Goal: Information Seeking & Learning: Find contact information

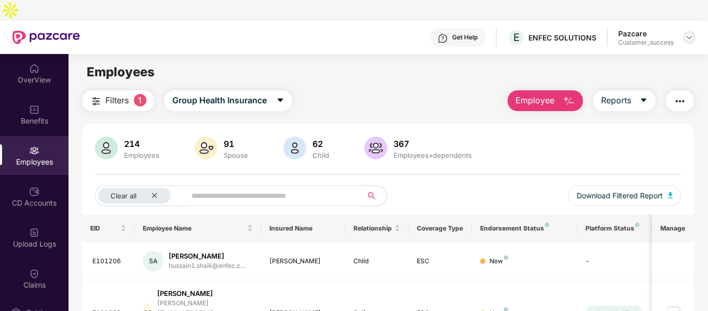
click at [690, 33] on img at bounding box center [689, 37] width 8 height 8
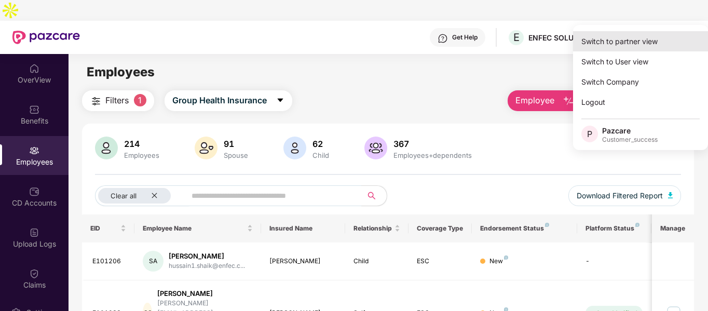
click at [637, 38] on div "Switch to partner view" at bounding box center [640, 41] width 135 height 20
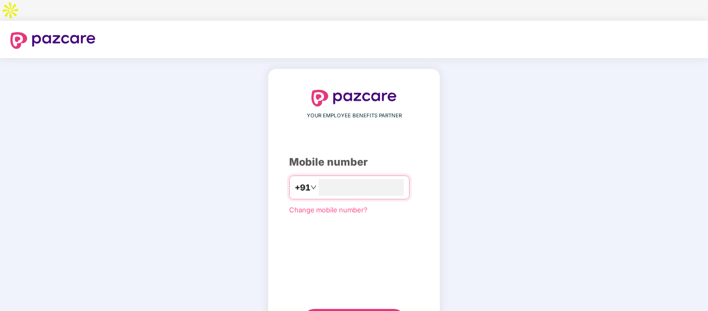
type input "**********"
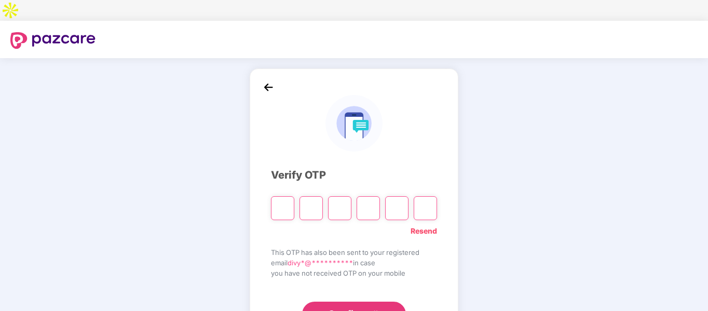
type input "*"
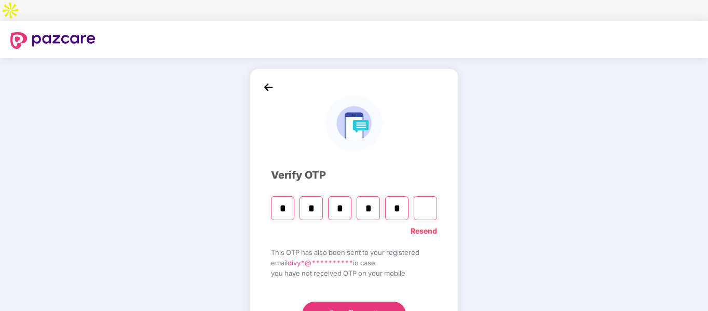
type input "*"
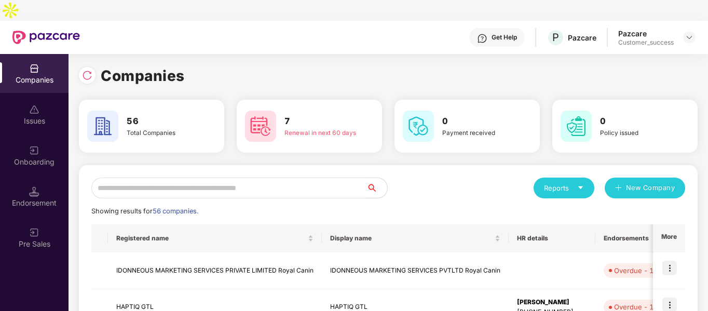
click at [167, 178] on input "text" at bounding box center [228, 188] width 275 height 21
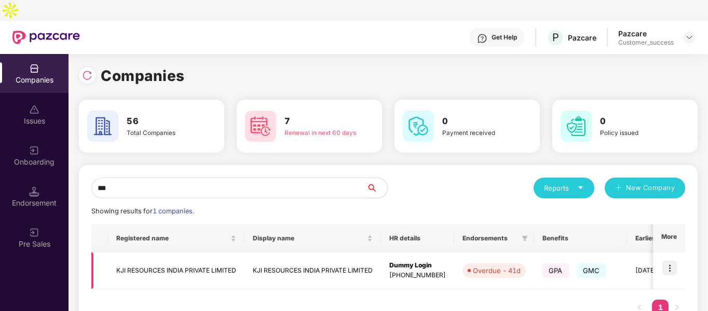
type input "***"
click at [671, 261] on img at bounding box center [669, 268] width 15 height 15
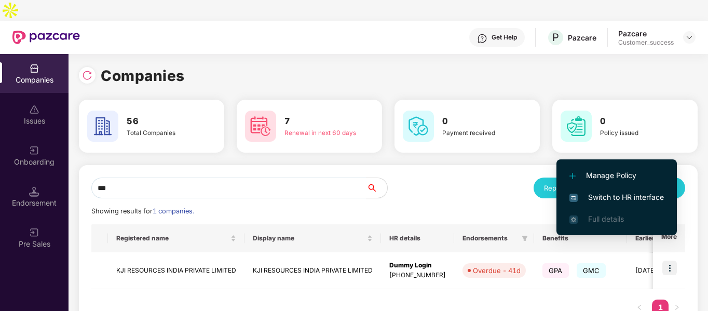
click at [599, 189] on li "Switch to HR interface" at bounding box center [617, 197] width 120 height 22
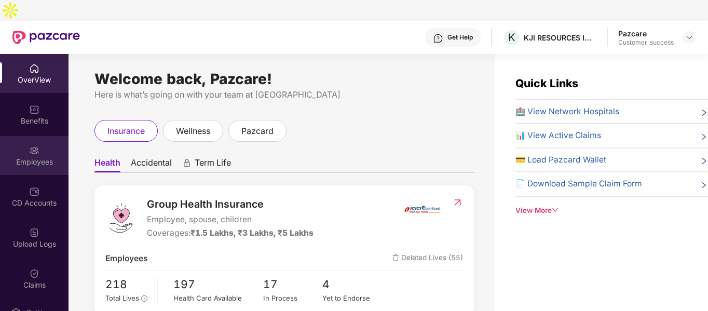
click at [26, 157] on div "Employees" at bounding box center [34, 162] width 69 height 10
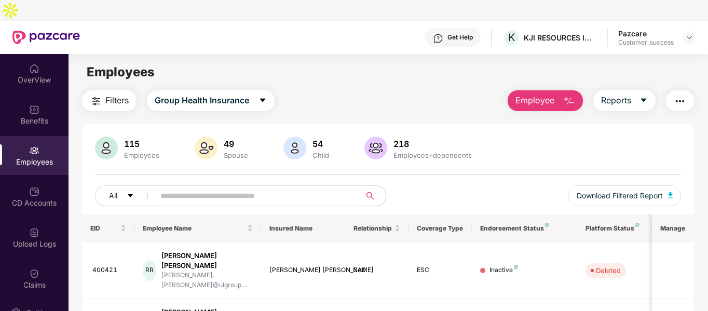
click at [225, 188] on input "text" at bounding box center [253, 196] width 186 height 16
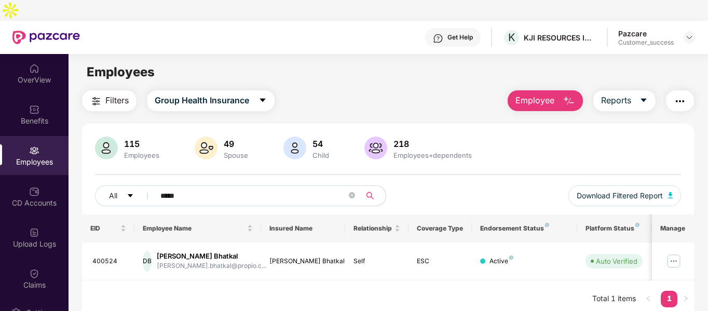
scroll to position [33, 0]
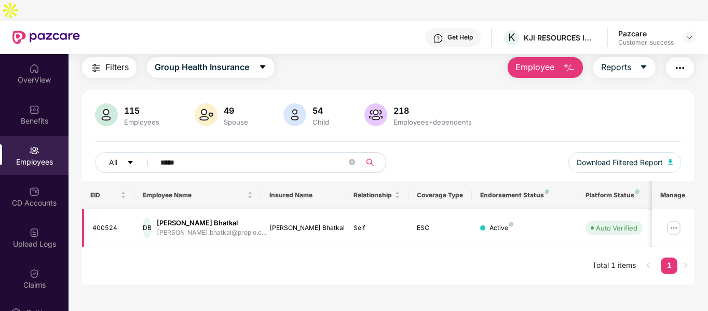
type input "*****"
drag, startPoint x: 169, startPoint y: 202, endPoint x: 215, endPoint y: 202, distance: 46.7
click at [215, 218] on div "[PERSON_NAME] Bhatkal" at bounding box center [212, 223] width 110 height 10
copy div "[PERSON_NAME] Bhatkal"
click at [44, 95] on div "Benefits" at bounding box center [34, 114] width 69 height 39
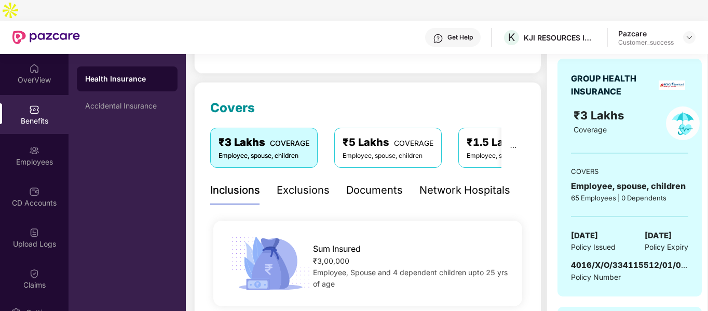
scroll to position [108, 0]
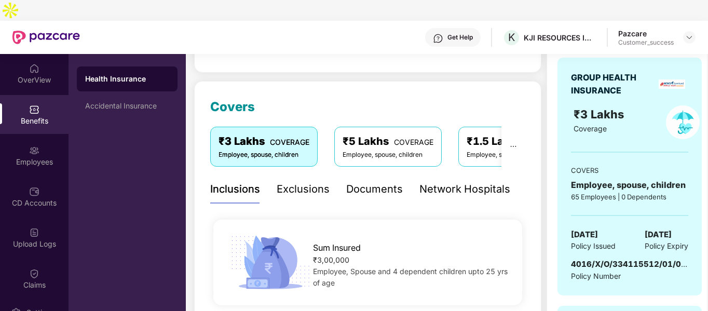
click at [591, 259] on span "4016/X/O/334115512/01/000" at bounding box center [631, 264] width 120 height 10
click at [598, 259] on span "4016/X/O/334115512/01/000" at bounding box center [631, 264] width 120 height 10
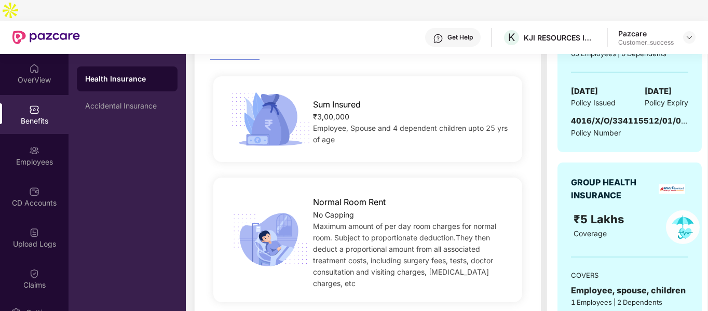
click at [615, 210] on div "₹5 Lakhs" at bounding box center [611, 219] width 74 height 18
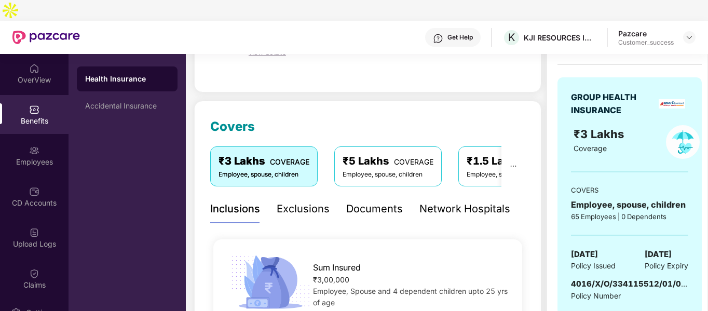
scroll to position [89, 0]
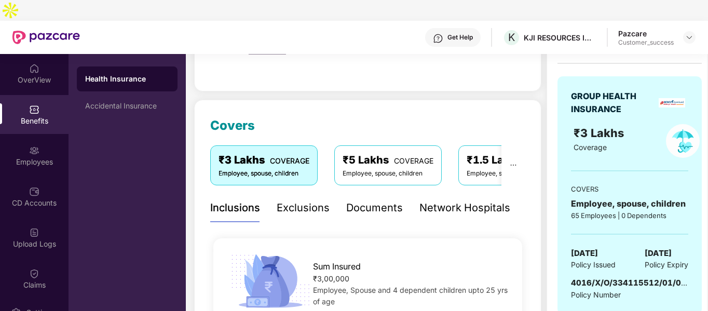
click at [368, 200] on div "Documents" at bounding box center [374, 208] width 57 height 16
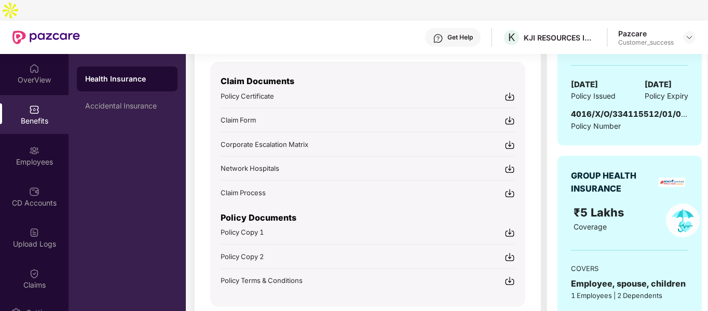
scroll to position [259, 0]
click at [507, 226] on img at bounding box center [510, 231] width 10 height 10
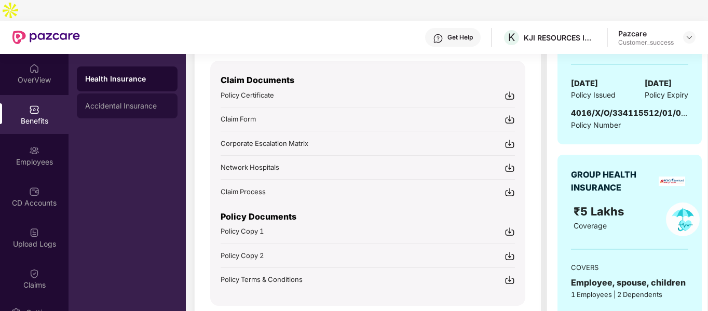
click at [101, 102] on div "Accidental Insurance" at bounding box center [127, 106] width 84 height 8
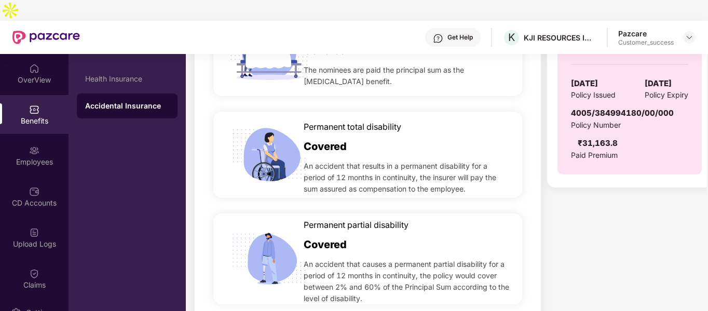
click at [656, 265] on div "₹31,163.8 Paid premium GROUP ACCIDENTAL INSURANCE ₹10 Lakhs Coverage COVERS Emp…" at bounding box center [623, 294] width 152 height 927
click at [598, 108] on span "4005/384994180/00/000" at bounding box center [622, 113] width 103 height 10
copy span "4005/384994180/00/000"
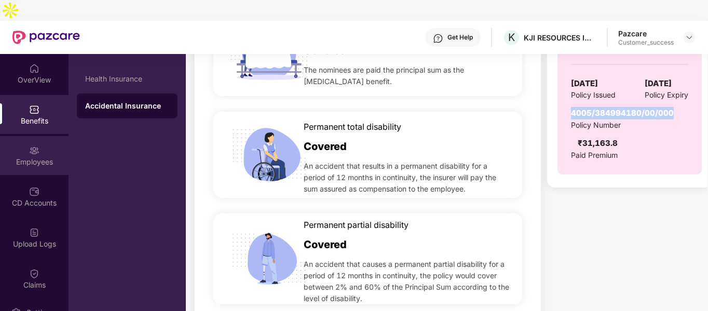
click at [35, 145] on img at bounding box center [34, 150] width 10 height 10
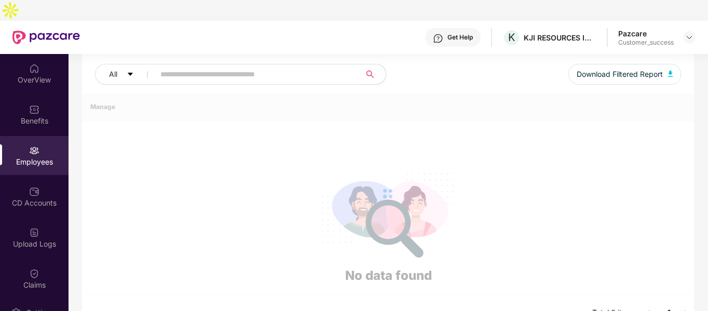
scroll to position [0, 0]
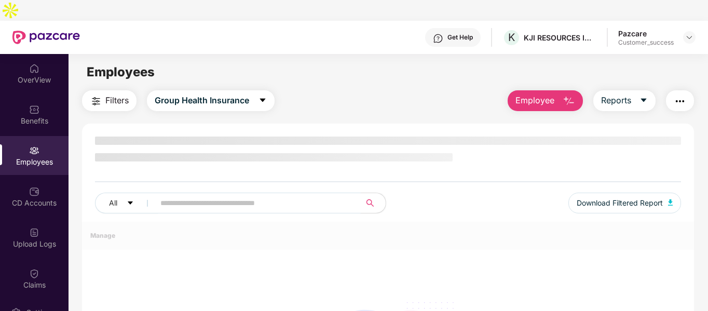
click at [287, 195] on input "text" at bounding box center [253, 203] width 186 height 16
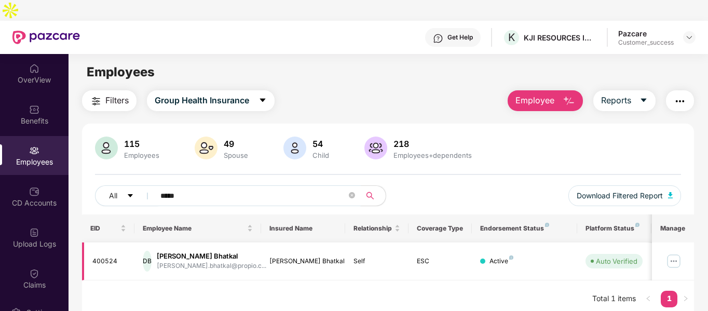
type input "*****"
click at [672, 253] on img at bounding box center [674, 261] width 17 height 17
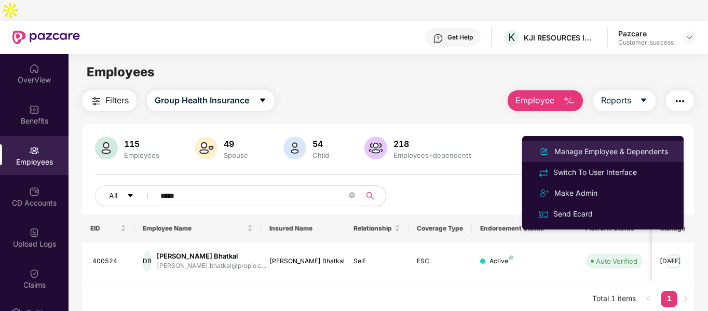
click at [562, 154] on div "Manage Employee & Dependents" at bounding box center [611, 151] width 118 height 11
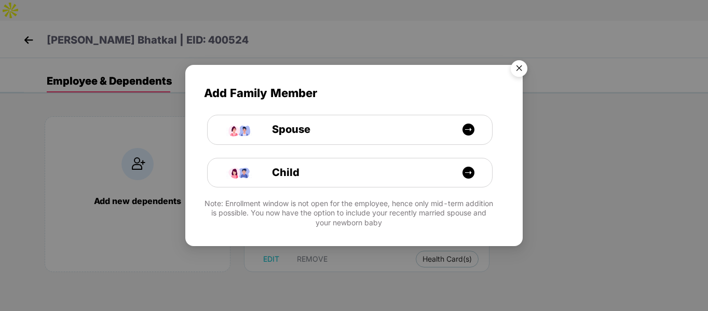
click at [515, 63] on img "Close" at bounding box center [519, 70] width 29 height 29
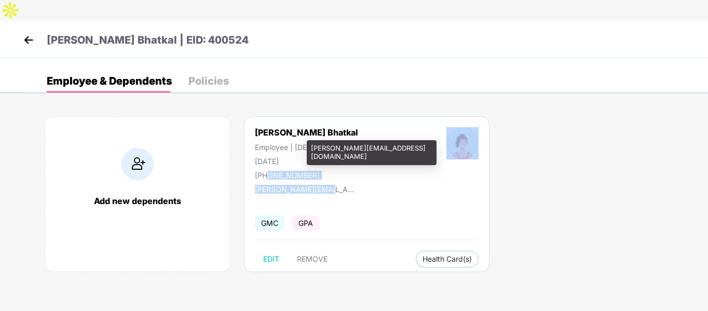
drag, startPoint x: 267, startPoint y: 155, endPoint x: 319, endPoint y: 160, distance: 51.6
click at [319, 160] on div "[PERSON_NAME] Bhatkal Employee | [DEMOGRAPHIC_DATA] [DATE] [PHONE_NUMBER] [PERS…" at bounding box center [367, 194] width 246 height 156
click at [296, 180] on div "[PERSON_NAME][EMAIL_ADDRESS][DOMAIN_NAME]" at bounding box center [307, 187] width 104 height 14
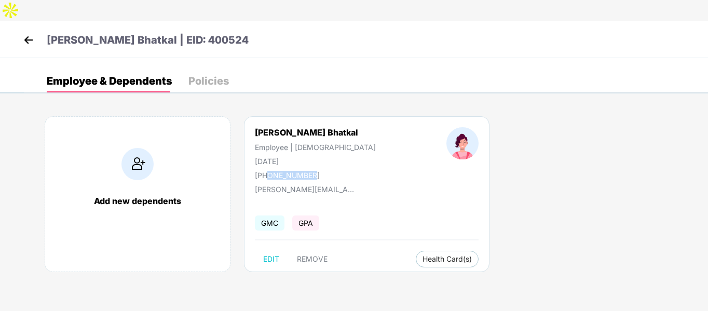
drag, startPoint x: 267, startPoint y: 155, endPoint x: 321, endPoint y: 157, distance: 53.5
click at [321, 157] on div "[PERSON_NAME] Bhatkal Employee | [DEMOGRAPHIC_DATA] [DATE] [PHONE_NUMBER]" at bounding box center [316, 153] width 192 height 52
copy div "9987937645"
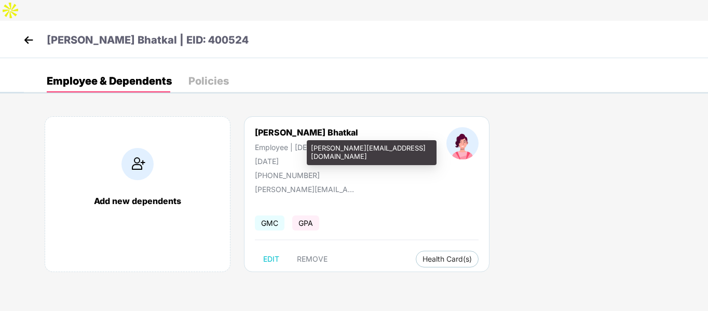
click at [260, 185] on div "[PERSON_NAME][EMAIL_ADDRESS][DOMAIN_NAME]" at bounding box center [307, 189] width 104 height 9
copy div "[PERSON_NAME][EMAIL_ADDRESS][DOMAIN_NAME]"
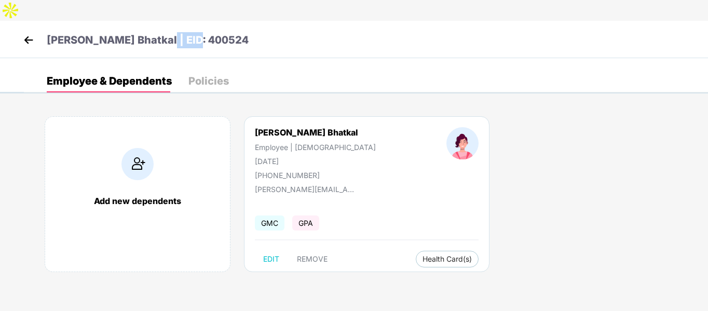
drag, startPoint x: 144, startPoint y: 15, endPoint x: 189, endPoint y: 22, distance: 45.7
click at [189, 22] on div "[PERSON_NAME] Bhatkal | EID: 400524" at bounding box center [354, 39] width 708 height 37
copy p "400524"
click at [22, 32] on img at bounding box center [29, 40] width 16 height 16
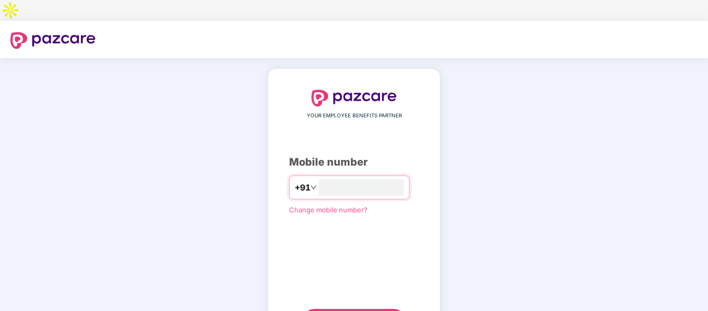
type input "**********"
